Goal: Task Accomplishment & Management: Complete application form

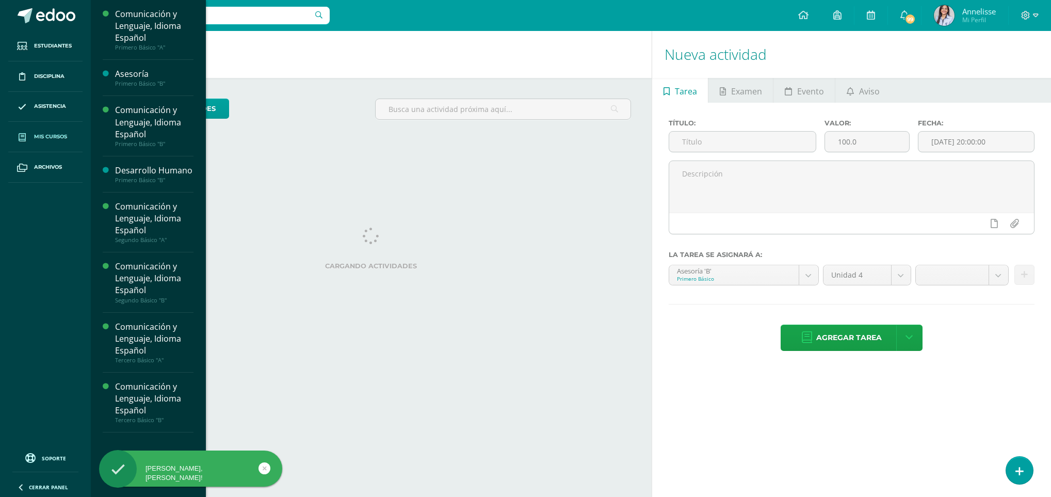
click at [59, 139] on span "Mis cursos" at bounding box center [50, 137] width 33 height 8
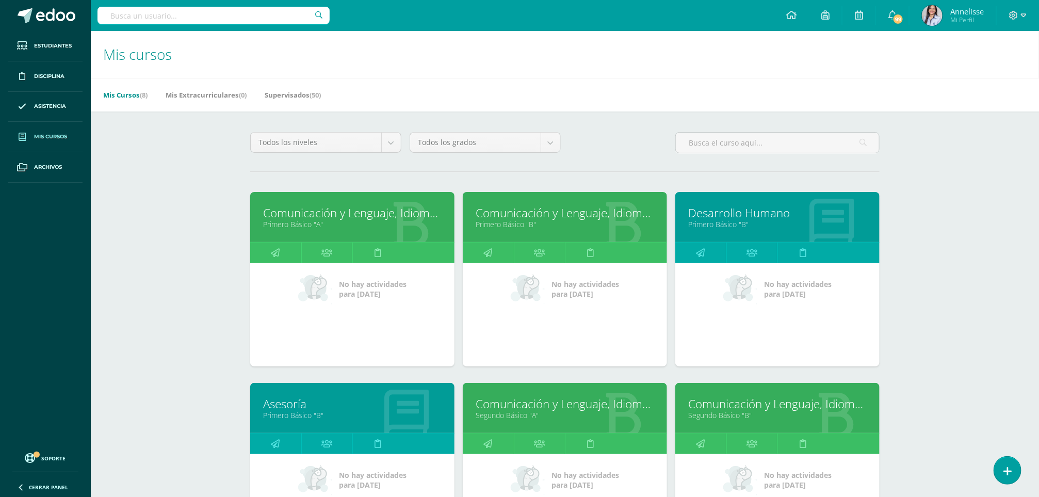
click at [929, 311] on div "Mis cursos Mis Cursos (8) Mis Extracurriculares (0) Supervisados (50) Todos los…" at bounding box center [565, 432] width 948 height 802
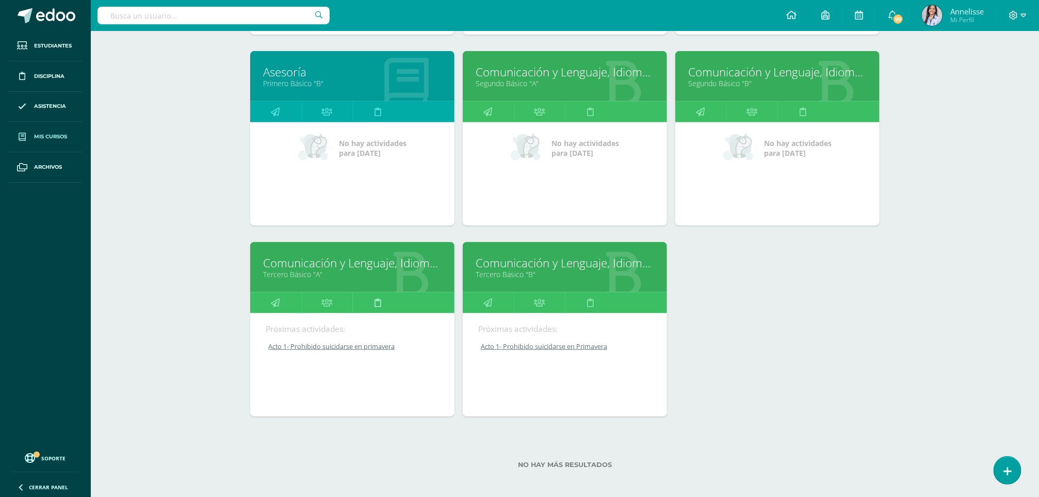
scroll to position [339, 0]
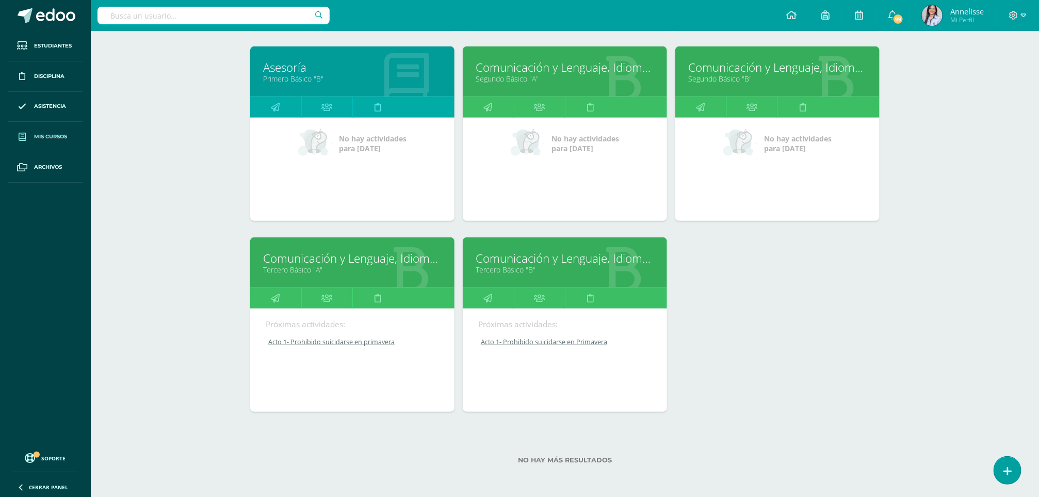
click at [361, 252] on link "Comunicación y Lenguaje, Idioma Español" at bounding box center [352, 258] width 179 height 16
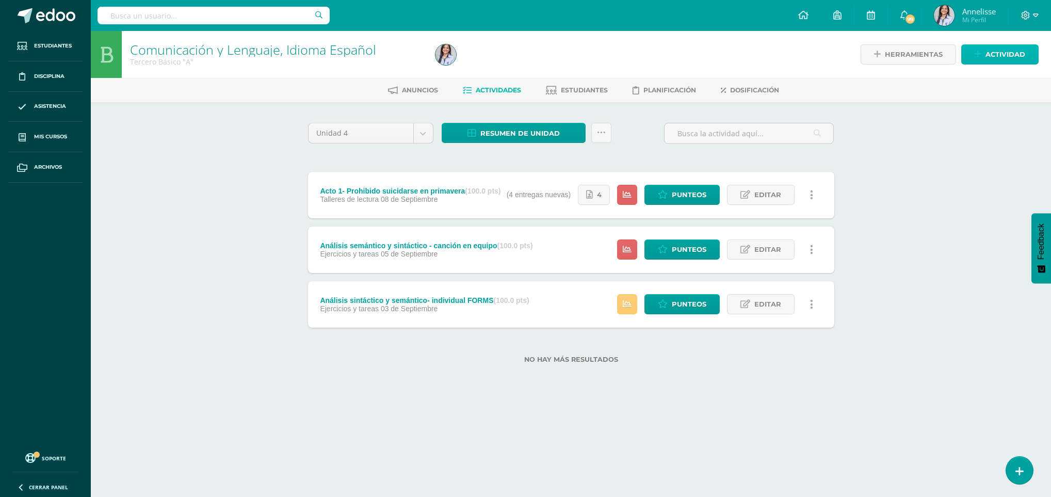
click at [1005, 50] on span "Actividad" at bounding box center [1006, 54] width 40 height 19
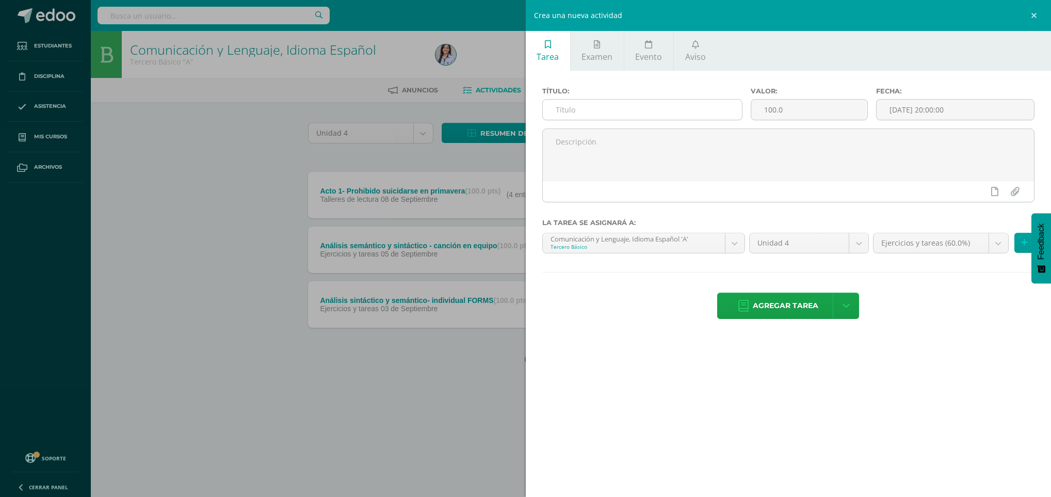
click at [707, 115] on input "text" at bounding box center [642, 110] width 199 height 20
type input "a"
type input "Acto 2 - Prohibido suicidarse en primavera"
click at [960, 113] on input "[DATE] 20:00:00" at bounding box center [955, 110] width 157 height 20
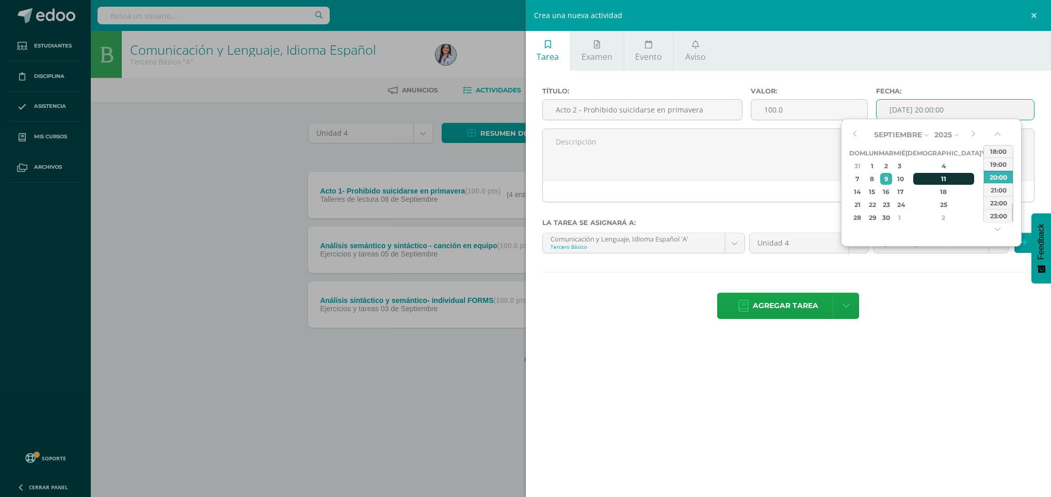
click at [929, 173] on div "11" at bounding box center [943, 179] width 61 height 12
click at [959, 344] on div "Tarea Examen Evento Aviso Título: Acto 2 - Prohibido suicidarse en primavera Va…" at bounding box center [789, 248] width 526 height 497
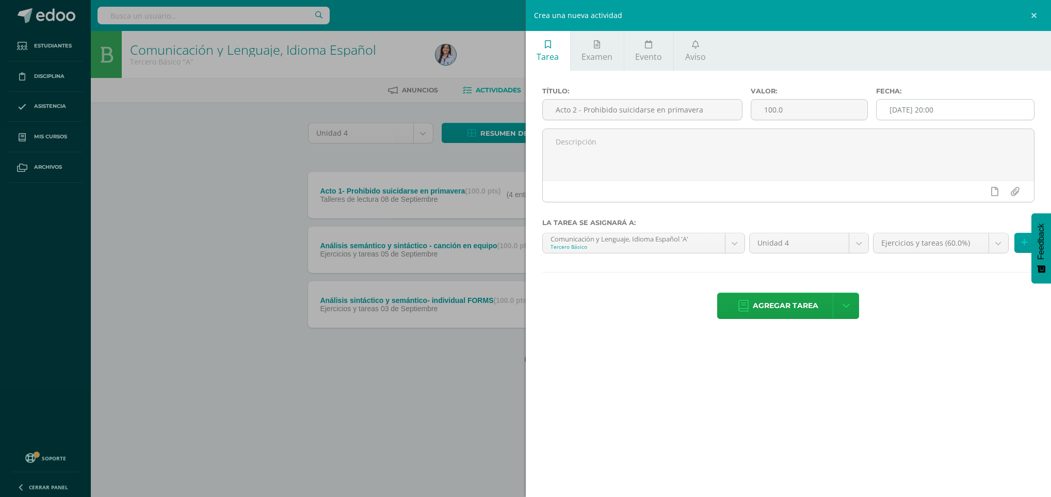
click at [981, 108] on input "2025-09-11 20:00" at bounding box center [955, 110] width 157 height 20
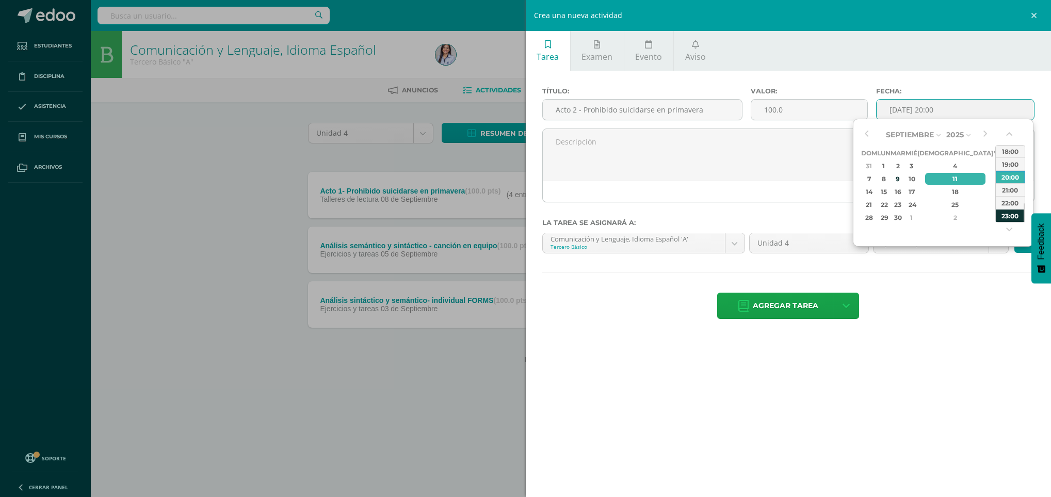
click at [1019, 211] on div "23:00" at bounding box center [1010, 215] width 29 height 13
type input "2025-09-11 23:00"
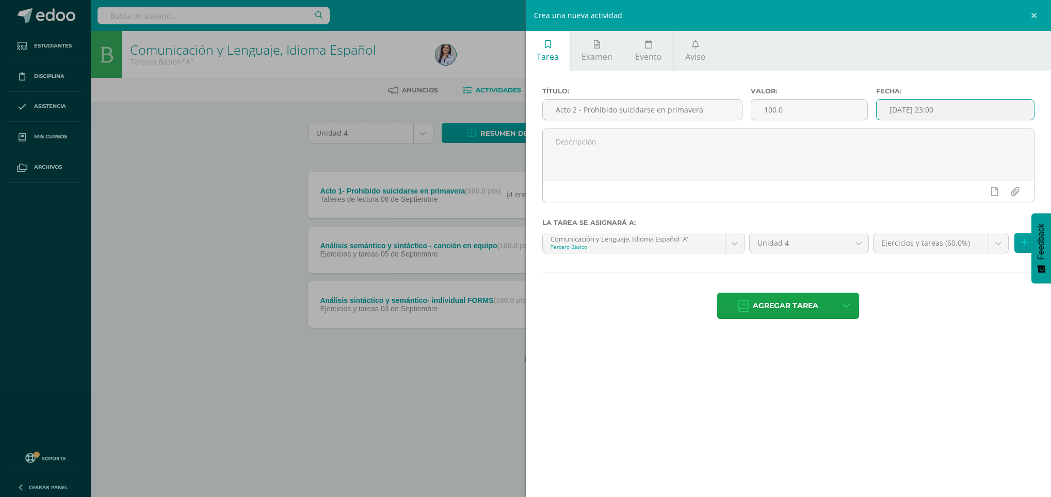
click at [1000, 400] on div "Tarea Examen Evento Aviso Título: Acto 2 - Prohibido suicidarse en primavera Va…" at bounding box center [789, 248] width 526 height 497
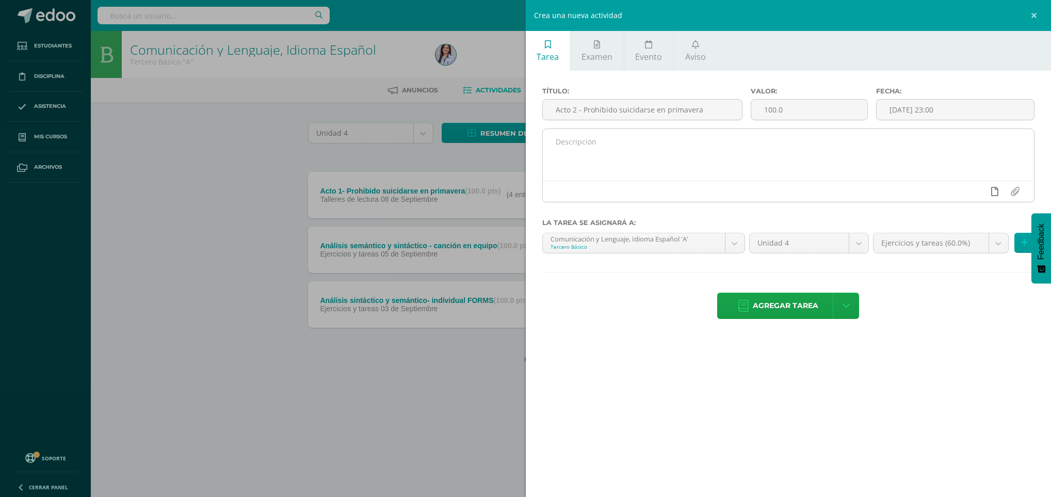
click at [996, 191] on icon at bounding box center [994, 191] width 7 height 9
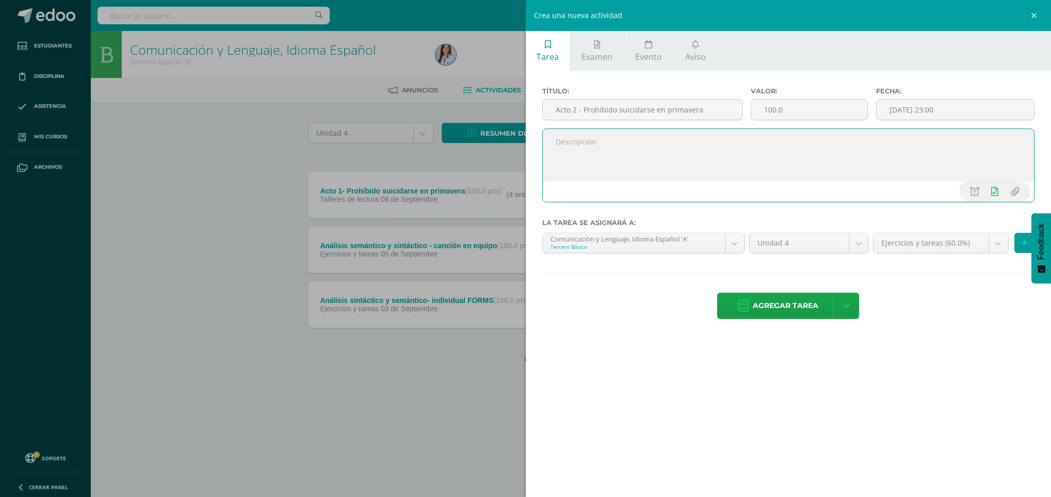
click at [867, 149] on textarea at bounding box center [789, 155] width 492 height 52
click at [895, 156] on textarea "Subir el taller de lectura firmado. Después, archivarlo en su fólder." at bounding box center [789, 155] width 492 height 52
type textarea "Subir el taller de lectura firmado. Después, archivarlo en su fólder."
click at [948, 240] on body "Estudiantes Disciplina Asistencia Mis cursos Archivos Soporte Ayuda Reportar un…" at bounding box center [525, 198] width 1051 height 396
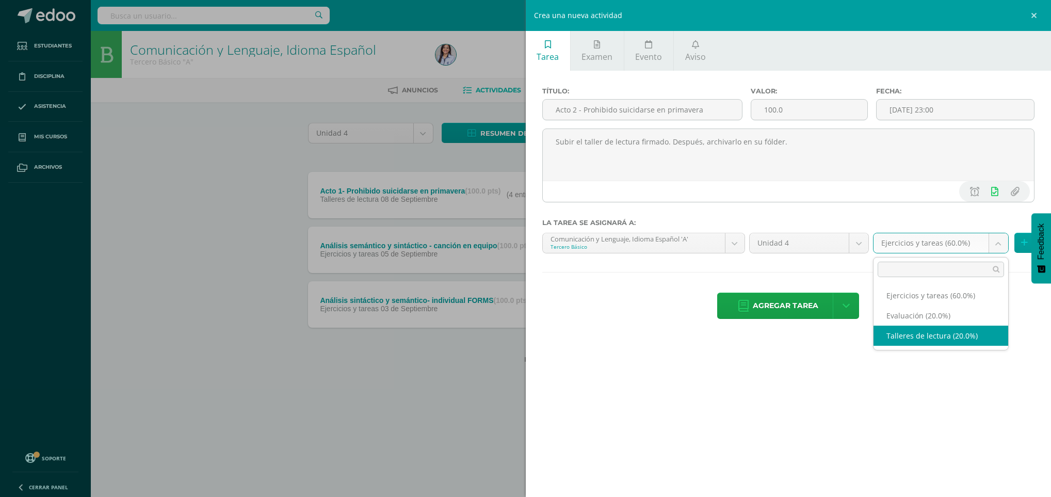
select select "128417"
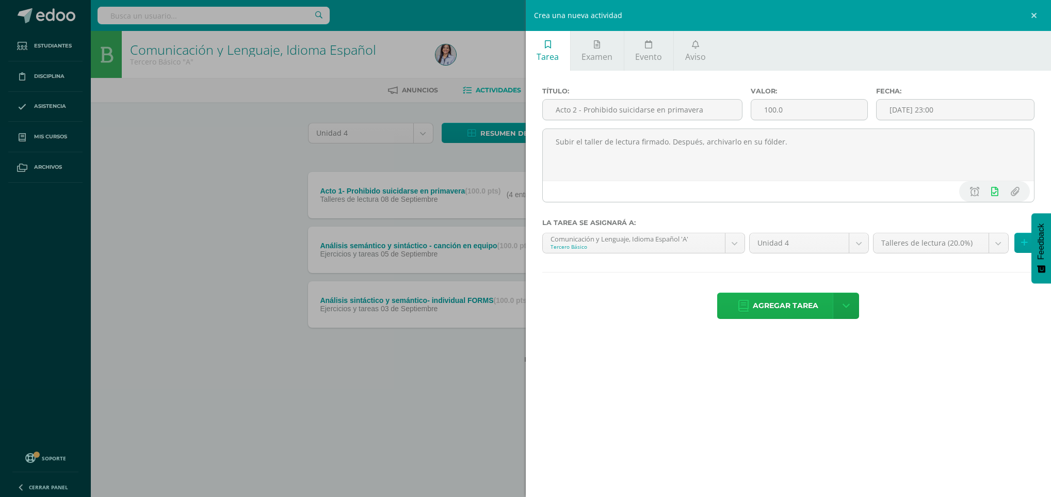
click at [800, 307] on span "Agregar tarea" at bounding box center [786, 305] width 66 height 25
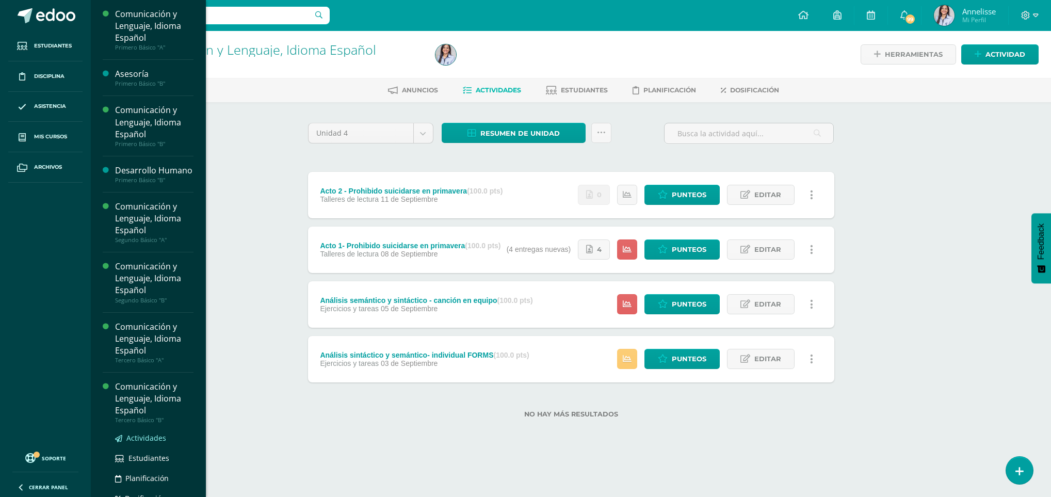
click at [135, 443] on span "Actividades" at bounding box center [146, 438] width 40 height 10
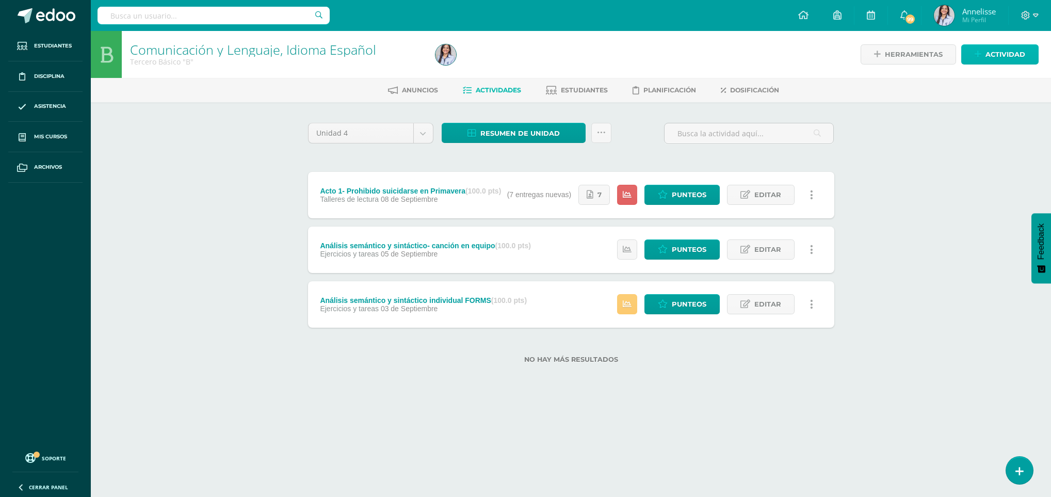
click at [1010, 54] on span "Actividad" at bounding box center [1006, 54] width 40 height 19
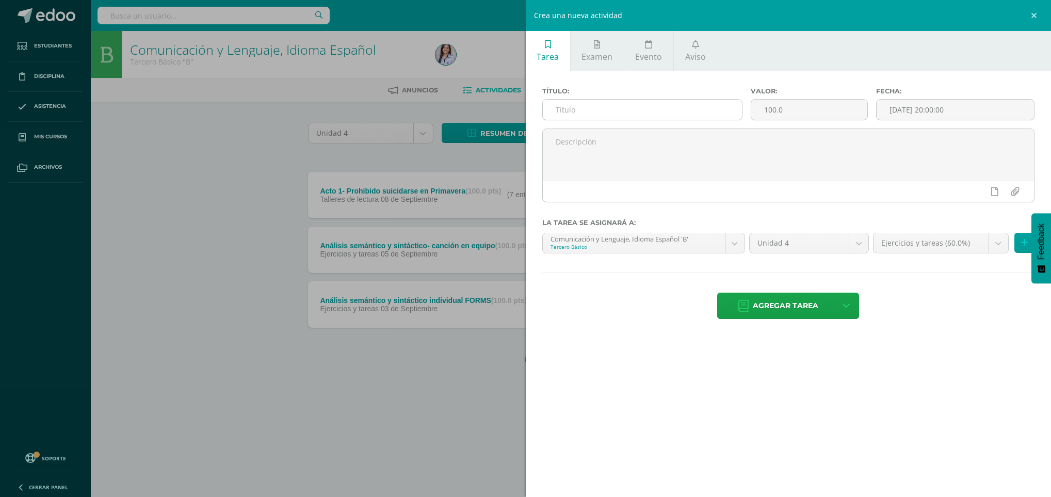
click at [639, 110] on input "text" at bounding box center [642, 110] width 199 height 20
type input "Acto 2 - Prohibido suicidarse en primavera"
click at [1008, 107] on input "[DATE] 20:00:00" at bounding box center [955, 110] width 157 height 20
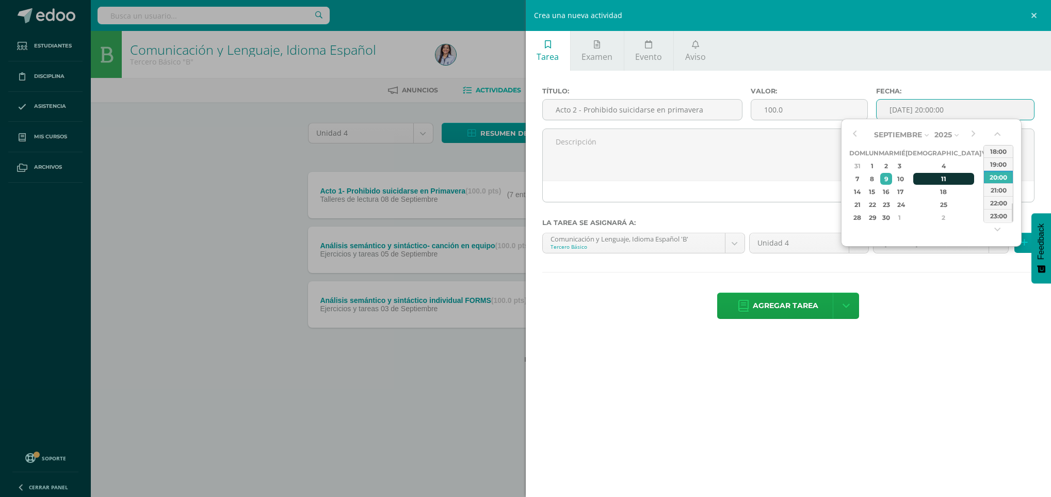
click at [936, 178] on div "11" at bounding box center [943, 179] width 61 height 12
click at [1000, 215] on div "23:00" at bounding box center [998, 215] width 29 height 13
type input "2025-09-11 23:00"
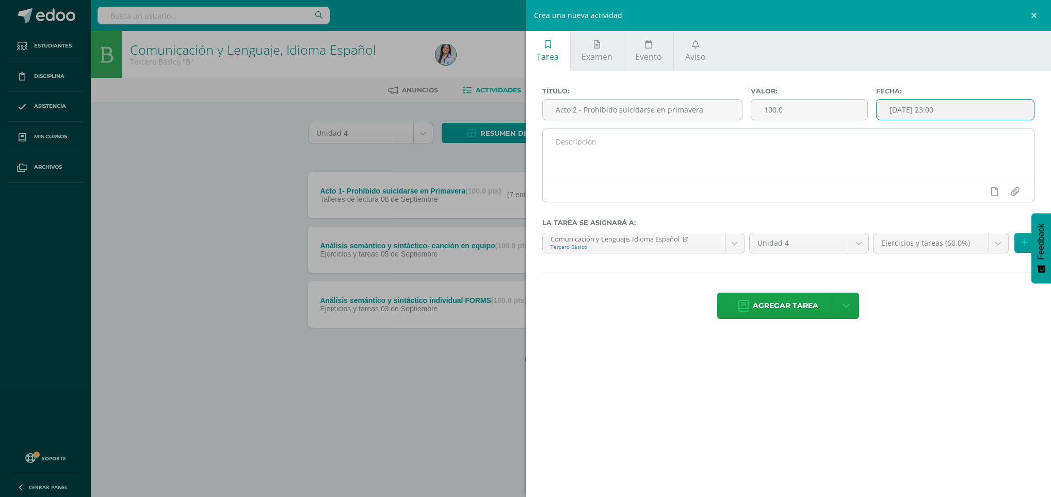
click at [912, 189] on div at bounding box center [789, 191] width 492 height 21
click at [872, 150] on textarea at bounding box center [789, 155] width 492 height 52
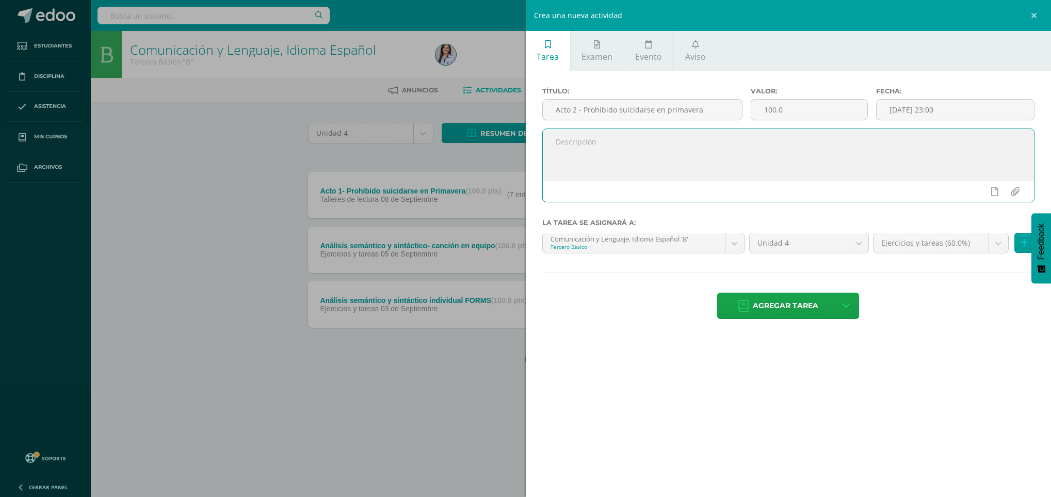
paste textarea "Subir el taller de lectura firmado. Después, archivarlo en su fólder."
type textarea "Subir el taller de lectura firmado. Después, archivarlo en su fólder."
click at [997, 194] on icon at bounding box center [994, 191] width 7 height 9
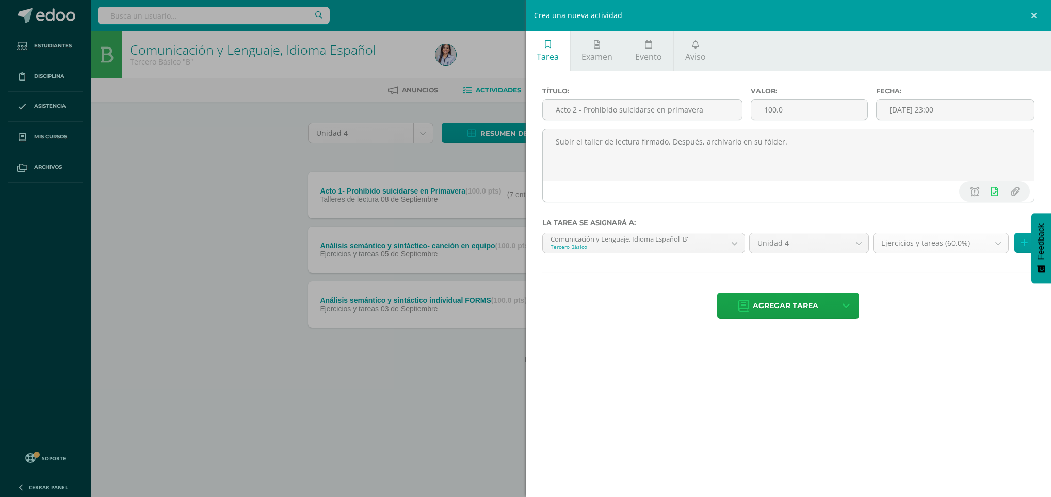
click at [949, 237] on body "Estudiantes Disciplina Asistencia Mis cursos Archivos Soporte Ayuda Reportar un…" at bounding box center [525, 198] width 1051 height 396
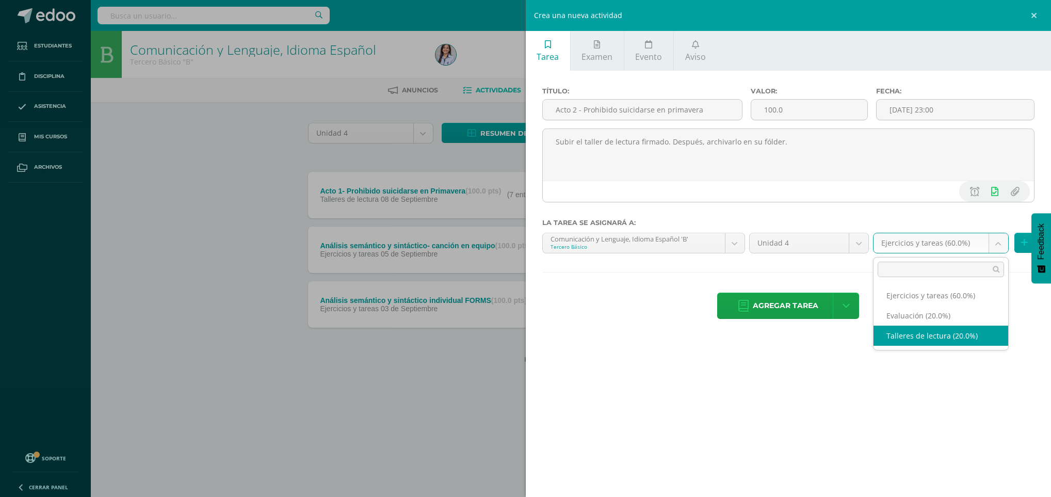
select select "128420"
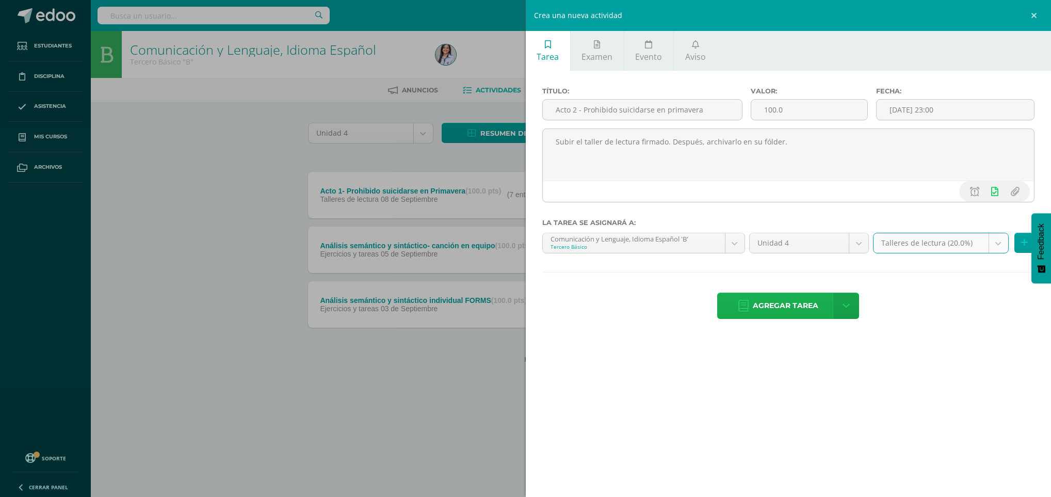
click at [764, 313] on span "Agregar tarea" at bounding box center [786, 305] width 66 height 25
